Goal: Transaction & Acquisition: Book appointment/travel/reservation

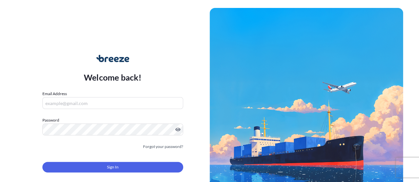
type input "[PERSON_NAME][EMAIL_ADDRESS][PERSON_NAME][DOMAIN_NAME]"
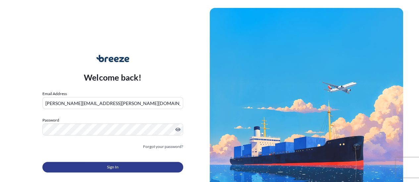
click at [124, 168] on button "Sign In" at bounding box center [112, 167] width 141 height 11
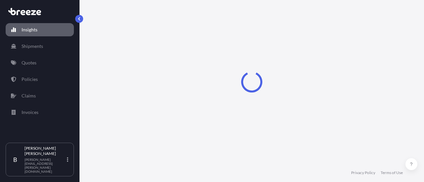
select select "2025"
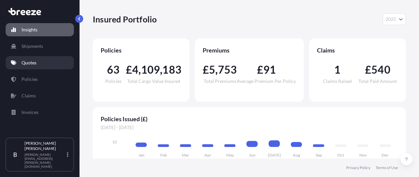
click at [40, 62] on link "Quotes" at bounding box center [40, 62] width 68 height 13
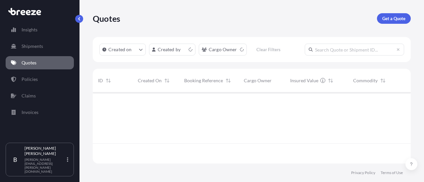
scroll to position [70, 313]
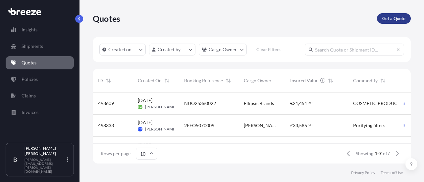
click at [388, 20] on p "Get a Quote" at bounding box center [393, 18] width 23 height 7
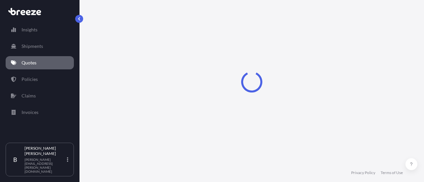
select select "Sea"
select select "1"
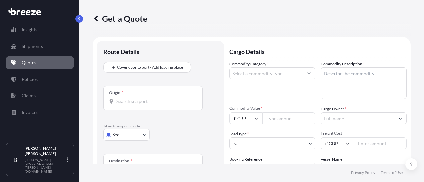
scroll to position [11, 0]
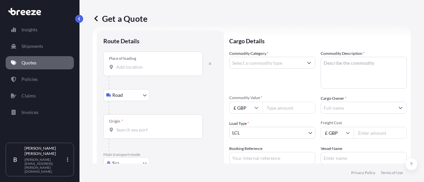
click at [137, 65] on input "Place of loading" at bounding box center [155, 67] width 78 height 7
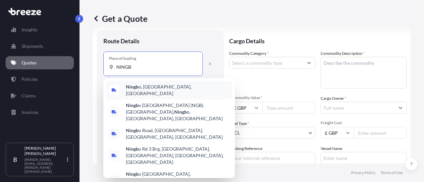
click at [153, 95] on div "Ningb o, [GEOGRAPHIC_DATA], [GEOGRAPHIC_DATA]" at bounding box center [169, 90] width 126 height 19
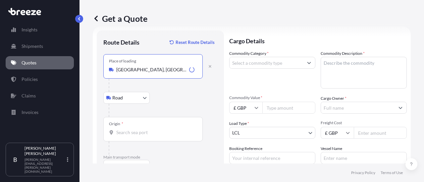
type input "[GEOGRAPHIC_DATA], [GEOGRAPHIC_DATA], [GEOGRAPHIC_DATA]"
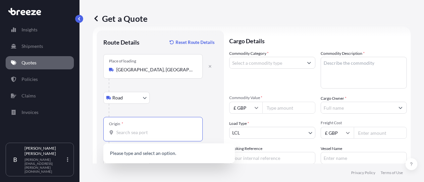
click at [134, 133] on input "Origin *" at bounding box center [155, 132] width 78 height 7
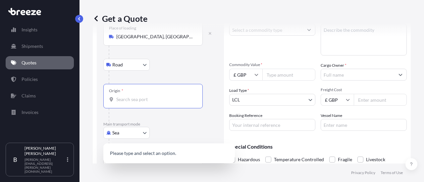
scroll to position [77, 0]
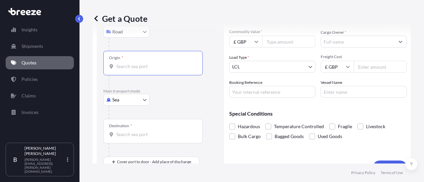
click at [138, 100] on body "5 options available. 0 options available. 5 options available. 0 options availa…" at bounding box center [212, 91] width 424 height 182
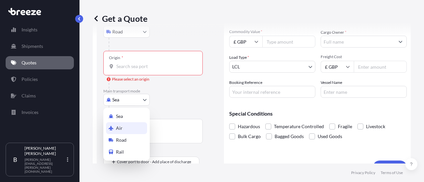
click at [123, 127] on div "Air" at bounding box center [126, 128] width 41 height 12
select select "Air"
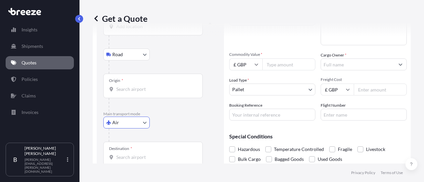
scroll to position [44, 0]
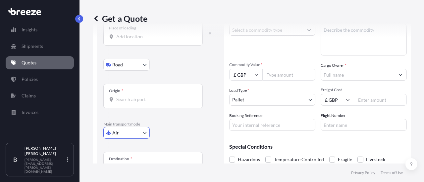
click at [146, 36] on div "Get a Quote" at bounding box center [252, 18] width 318 height 37
click at [135, 37] on div "Get a Quote" at bounding box center [252, 18] width 318 height 37
click at [128, 40] on div "Place of loading" at bounding box center [152, 33] width 99 height 24
click at [128, 40] on input "Place of loading" at bounding box center [155, 36] width 78 height 7
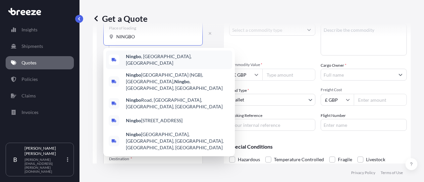
click at [135, 53] on div "[GEOGRAPHIC_DATA] , [GEOGRAPHIC_DATA], [GEOGRAPHIC_DATA]" at bounding box center [169, 60] width 126 height 19
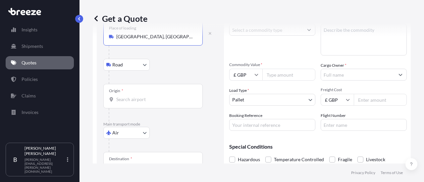
type input "[GEOGRAPHIC_DATA], [GEOGRAPHIC_DATA], [GEOGRAPHIC_DATA]"
click at [140, 104] on div "Origin *" at bounding box center [152, 96] width 99 height 24
click at [140, 103] on input "Origin *" at bounding box center [155, 99] width 78 height 7
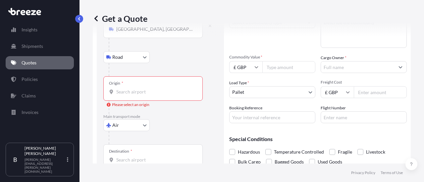
scroll to position [66, 0]
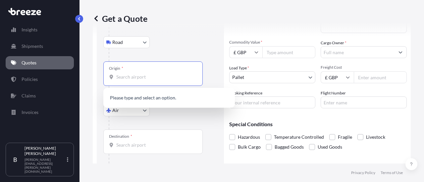
click at [168, 78] on input "Origin * Please select an origin" at bounding box center [155, 77] width 78 height 7
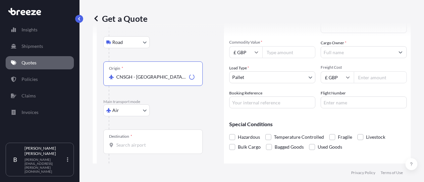
type input "CNSGH - [GEOGRAPHIC_DATA], [GEOGRAPHIC_DATA]"
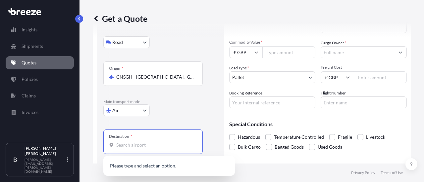
click at [145, 143] on input "Destination *" at bounding box center [155, 145] width 78 height 7
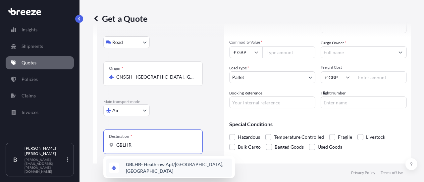
click at [152, 163] on div "GBLHR - Heathrow Apt/[GEOGRAPHIC_DATA], [GEOGRAPHIC_DATA]" at bounding box center [169, 168] width 126 height 19
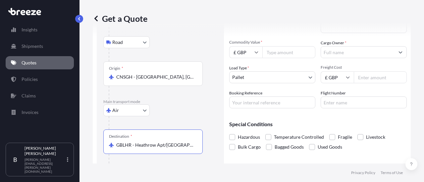
scroll to position [90, 0]
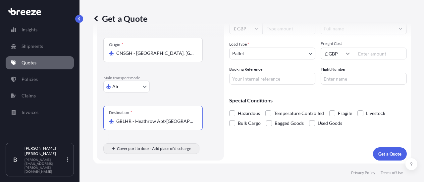
type input "GBLHR - Heathrow Apt/[GEOGRAPHIC_DATA], [GEOGRAPHIC_DATA]"
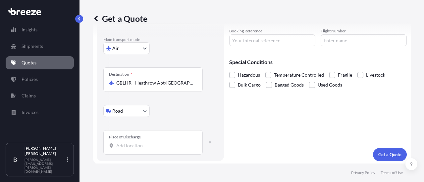
scroll to position [129, 0]
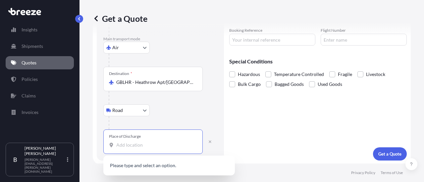
click at [146, 147] on input "Place of Discharge" at bounding box center [155, 145] width 78 height 7
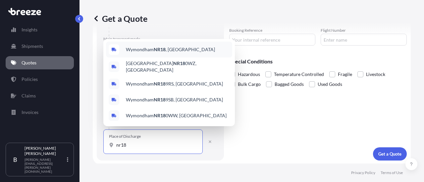
click at [177, 52] on div "Wymondham NR18 , [GEOGRAPHIC_DATA]" at bounding box center [169, 50] width 126 height 16
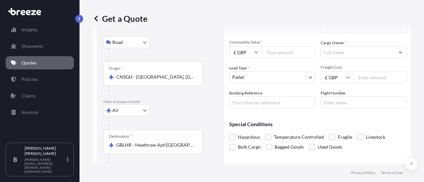
scroll to position [0, 0]
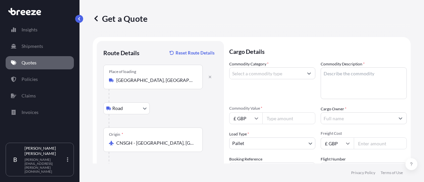
type input "Wymondham NR18, [GEOGRAPHIC_DATA]"
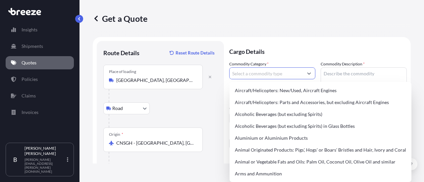
click at [260, 72] on input "Commodity Category *" at bounding box center [265, 74] width 73 height 12
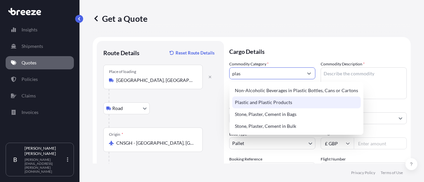
click at [274, 102] on div "Plastic and Plastic Products" at bounding box center [296, 103] width 128 height 12
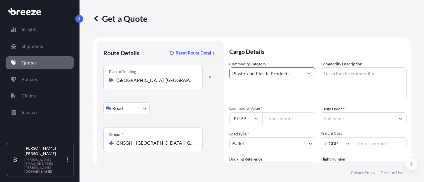
type input "Plastic and Plastic Products"
click at [344, 76] on textarea "Commodity Description *" at bounding box center [363, 84] width 86 height 32
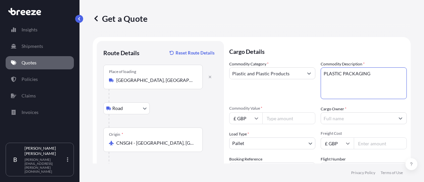
type textarea "PLASTIC PACKAGING"
click at [289, 118] on input "Commodity Value *" at bounding box center [288, 119] width 53 height 12
click at [280, 119] on input "Commodity Value *" at bounding box center [288, 119] width 53 height 12
type input "1369.36"
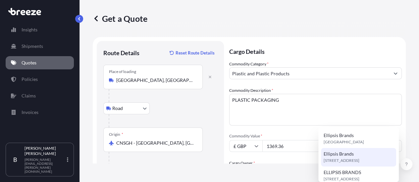
click at [358, 159] on div "Ellipsis Brands [GEOGRAPHIC_DATA] Ellipsis Brands NR18 9JL, NR18 9JL, [GEOGRAPH…" at bounding box center [358, 158] width 75 height 56
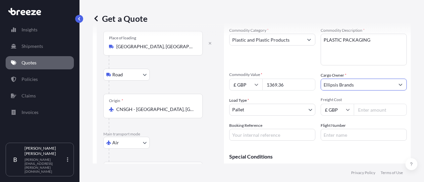
scroll to position [66, 0]
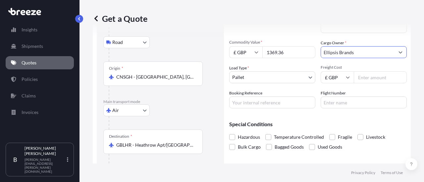
type input "Ellipsis Brands"
click at [261, 105] on input "Booking Reference" at bounding box center [272, 103] width 86 height 12
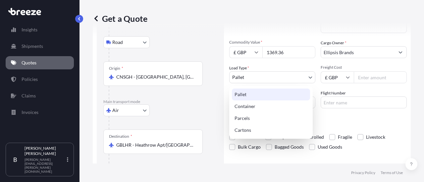
click at [283, 77] on body "3 options available. Insights Shipments Quotes Policies Claims Invoices B [PERS…" at bounding box center [212, 91] width 424 height 182
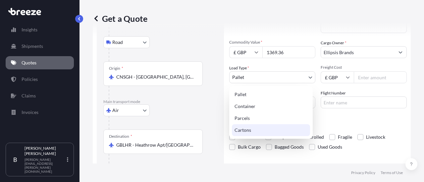
click at [250, 129] on div "Cartons" at bounding box center [271, 130] width 78 height 12
select select "4"
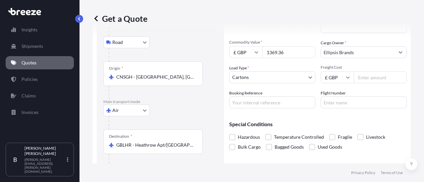
click at [377, 80] on input "Freight Cost" at bounding box center [380, 78] width 53 height 12
click at [381, 78] on input "Freight Cost" at bounding box center [380, 78] width 53 height 12
type input "1718"
click at [275, 102] on input "Booking Reference" at bounding box center [272, 103] width 86 height 12
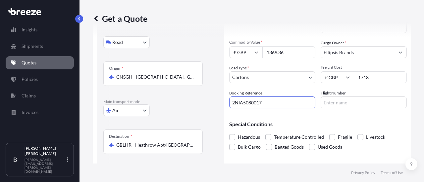
drag, startPoint x: 274, startPoint y: 106, endPoint x: 248, endPoint y: 103, distance: 26.7
click at [248, 103] on input "2NIA5080017" at bounding box center [272, 103] width 86 height 12
type input "2NIA5090012"
click at [323, 104] on input "Flight Number" at bounding box center [363, 103] width 86 height 12
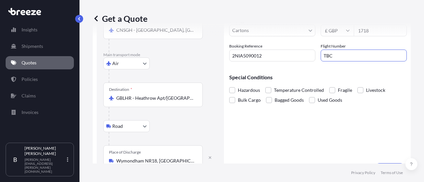
scroll to position [129, 0]
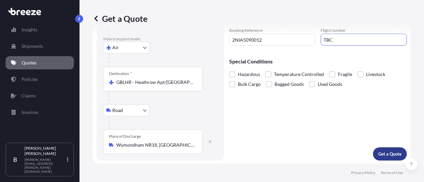
type input "TBC"
click at [390, 153] on p "Get a Quote" at bounding box center [389, 154] width 23 height 7
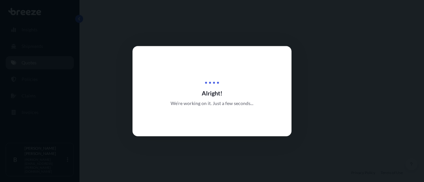
select select "Road"
select select "Air"
select select "Road"
select select "4"
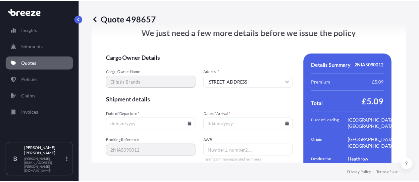
scroll to position [1002, 0]
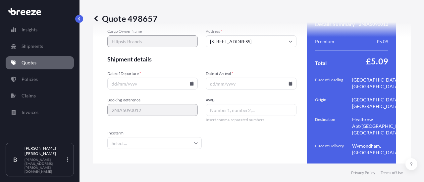
click at [190, 82] on icon at bounding box center [192, 84] width 4 height 4
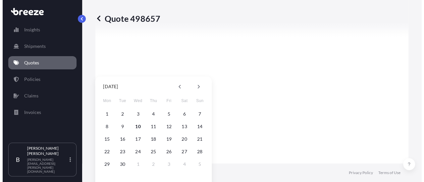
scroll to position [1022, 0]
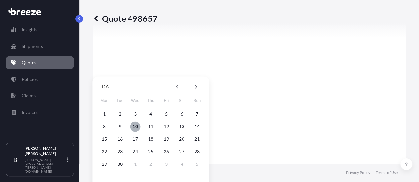
click at [134, 128] on button "10" at bounding box center [135, 126] width 11 height 11
type input "[DATE]"
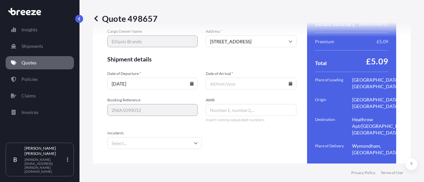
click at [288, 82] on icon at bounding box center [290, 84] width 4 height 4
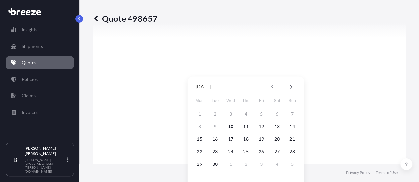
click at [268, 138] on div "15 16 17 18 19 20 21" at bounding box center [246, 139] width 106 height 12
click at [263, 138] on button "19" at bounding box center [261, 139] width 11 height 11
type input "[DATE]"
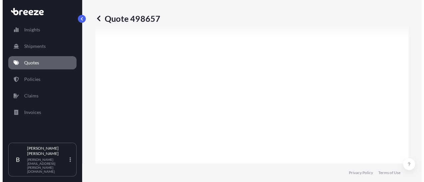
scroll to position [1002, 0]
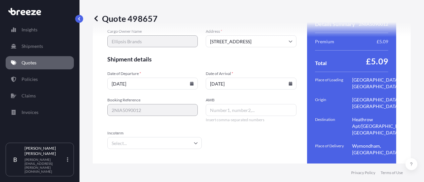
click at [248, 104] on input "AWB" at bounding box center [251, 110] width 90 height 12
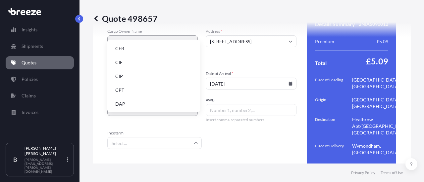
click at [174, 137] on input "Incoterm" at bounding box center [154, 143] width 94 height 12
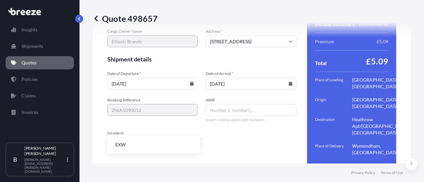
type input "EXW"
click at [148, 145] on li "EXW" at bounding box center [153, 145] width 87 height 13
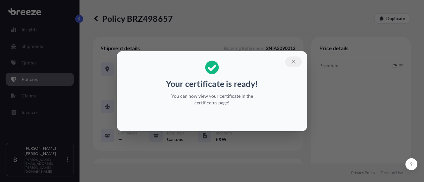
click at [295, 64] on icon "button" at bounding box center [293, 62] width 6 height 6
